Goal: Information Seeking & Learning: Find specific fact

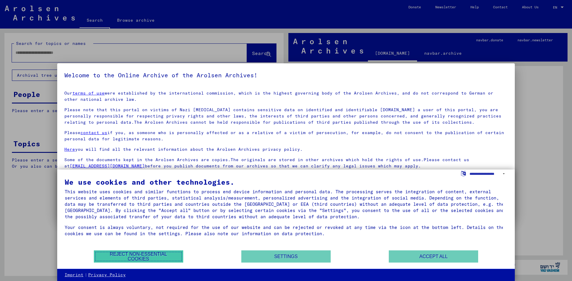
click at [149, 258] on button "Reject non-essential cookies" at bounding box center [138, 257] width 89 height 12
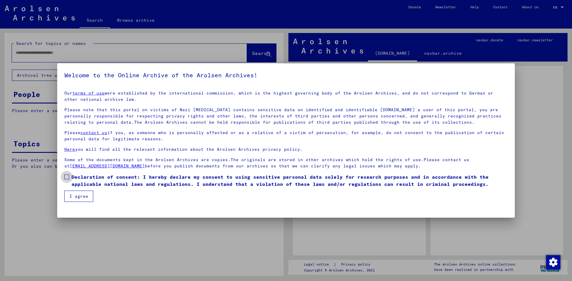
click at [67, 175] on span at bounding box center [66, 177] width 5 height 5
click at [75, 198] on button "I agree" at bounding box center [78, 196] width 29 height 11
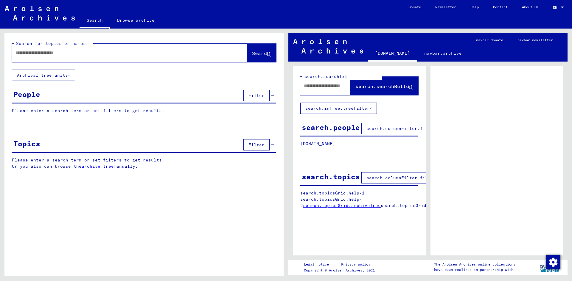
click at [40, 55] on input "text" at bounding box center [123, 53] width 217 height 6
type input "**********"
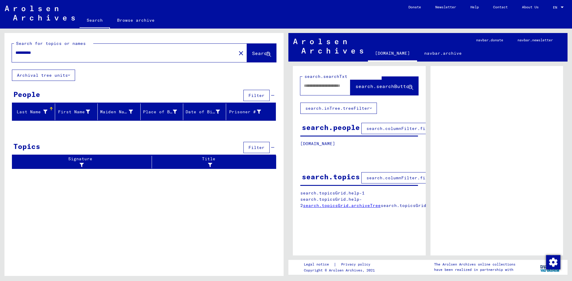
click at [40, 111] on div "Last Name" at bounding box center [31, 112] width 33 height 6
click at [52, 108] on div at bounding box center [51, 109] width 4 height 4
click at [35, 113] on div "Last Name" at bounding box center [31, 112] width 33 height 6
click at [379, 179] on span "search.columnFilter.filter" at bounding box center [400, 177] width 69 height 5
click at [328, 206] on link "search.topicsGrid.archiveTree" at bounding box center [342, 205] width 78 height 5
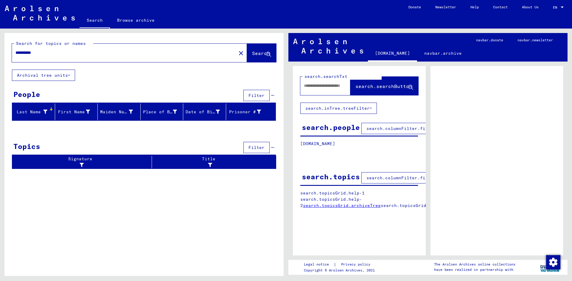
click at [70, 74] on icon at bounding box center [69, 75] width 2 height 4
